Goal: Find specific page/section: Find specific page/section

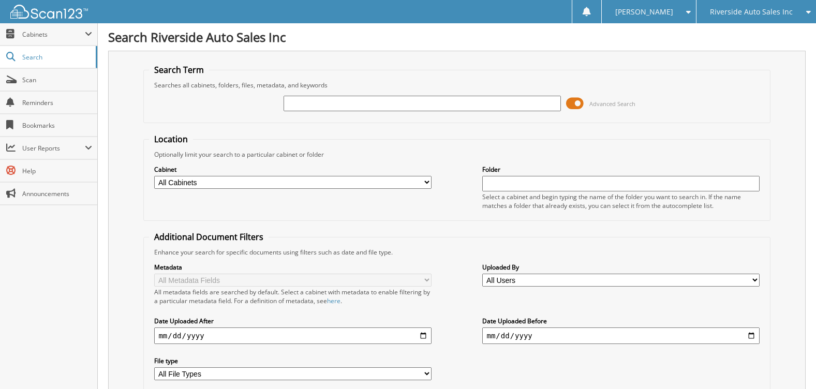
click at [316, 100] on input "text" at bounding box center [421, 104] width 277 height 16
type input "6135410"
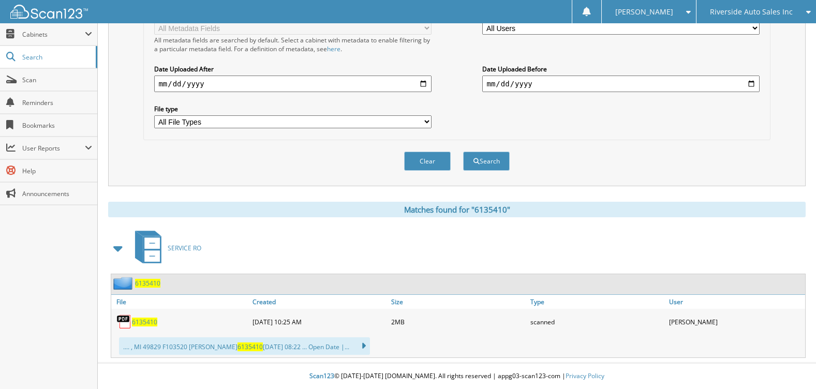
click at [141, 322] on span "6135410" at bounding box center [144, 322] width 25 height 9
